Goal: Task Accomplishment & Management: Use online tool/utility

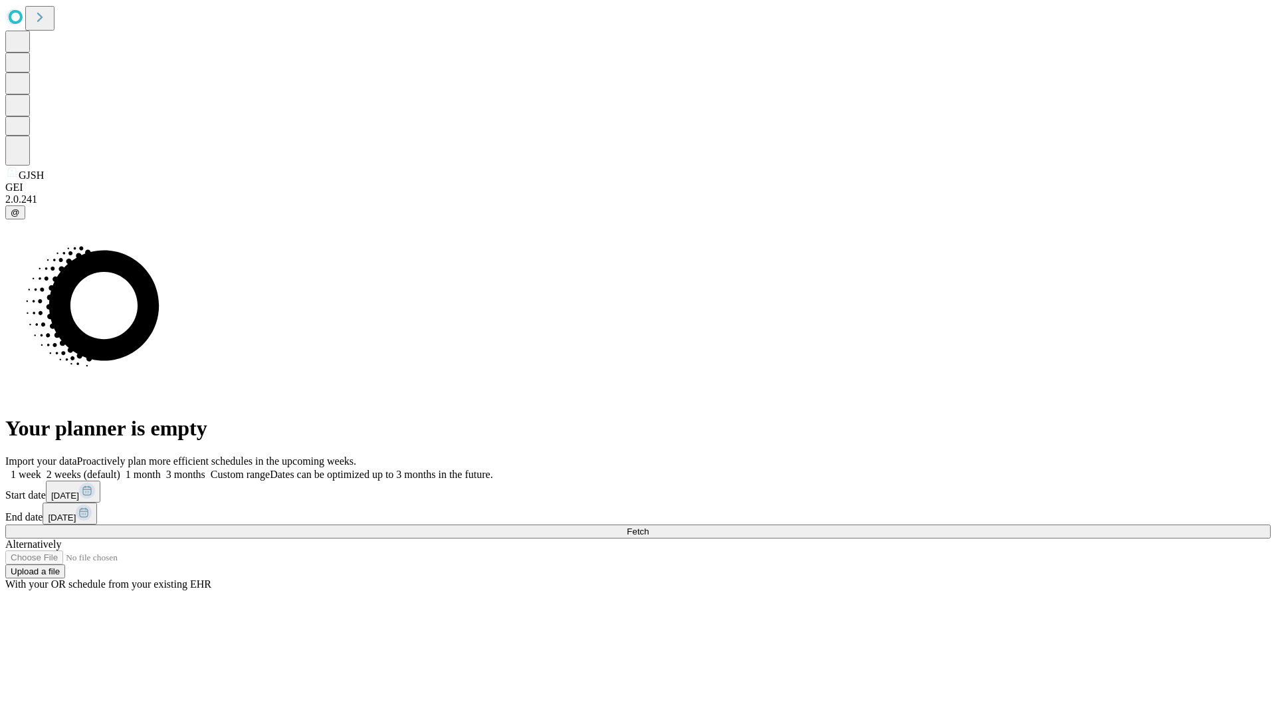
click at [649, 527] on span "Fetch" at bounding box center [638, 532] width 22 height 10
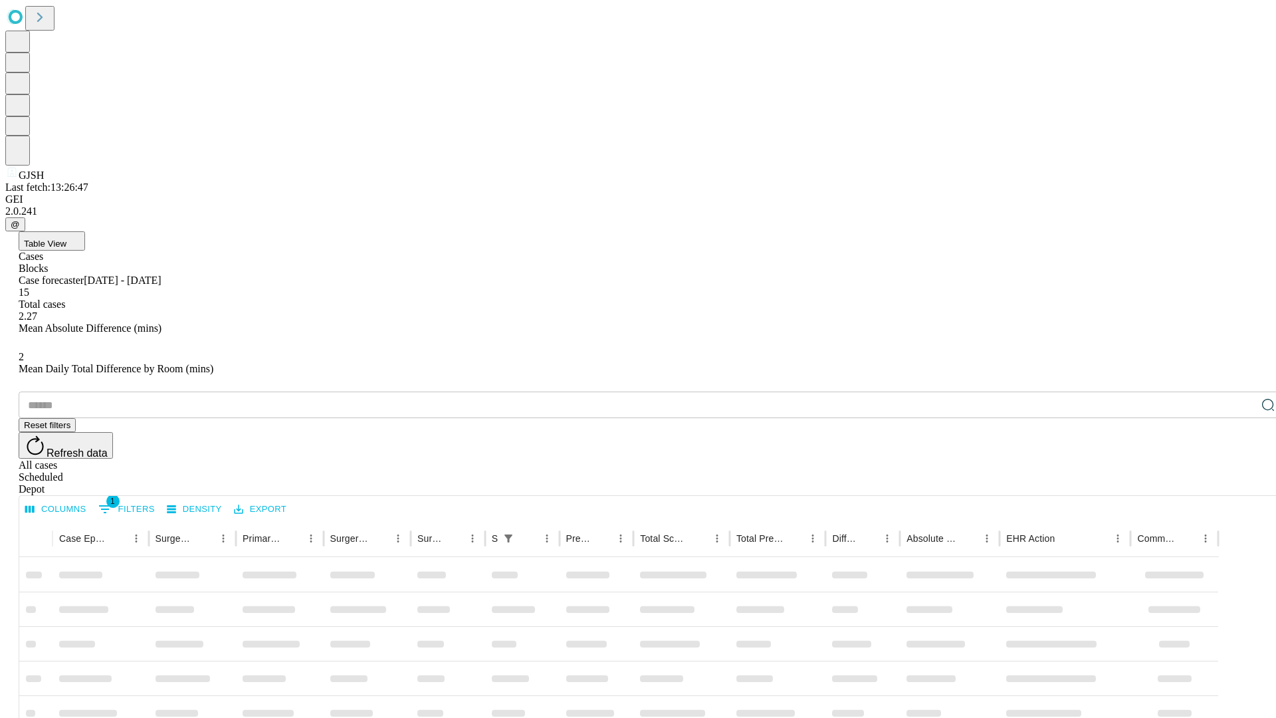
click at [1242, 483] on div "Depot" at bounding box center [652, 489] width 1266 height 12
